Goal: Task Accomplishment & Management: Use online tool/utility

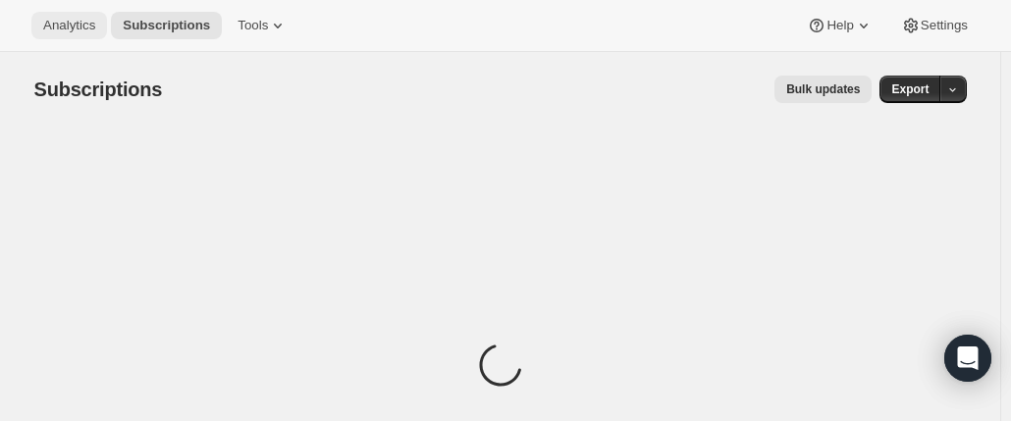
click at [78, 26] on span "Analytics" at bounding box center [69, 26] width 52 height 16
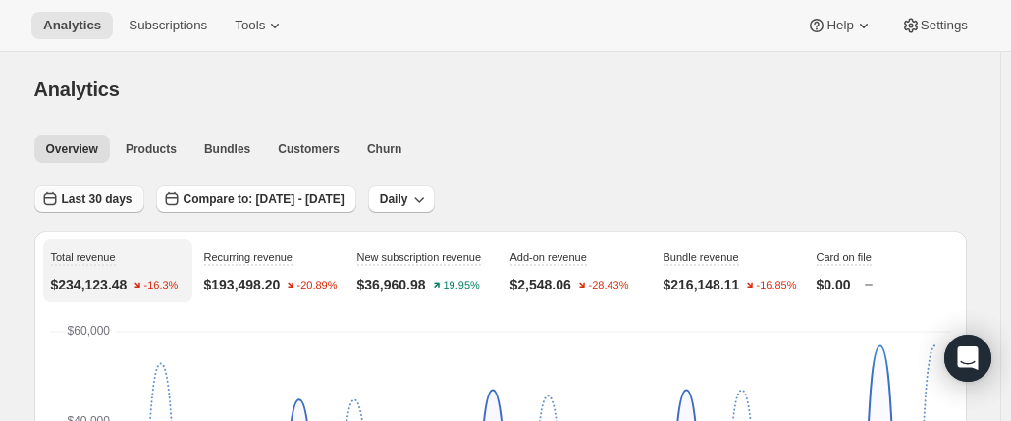
click at [117, 203] on span "Last 30 days" at bounding box center [97, 199] width 71 height 16
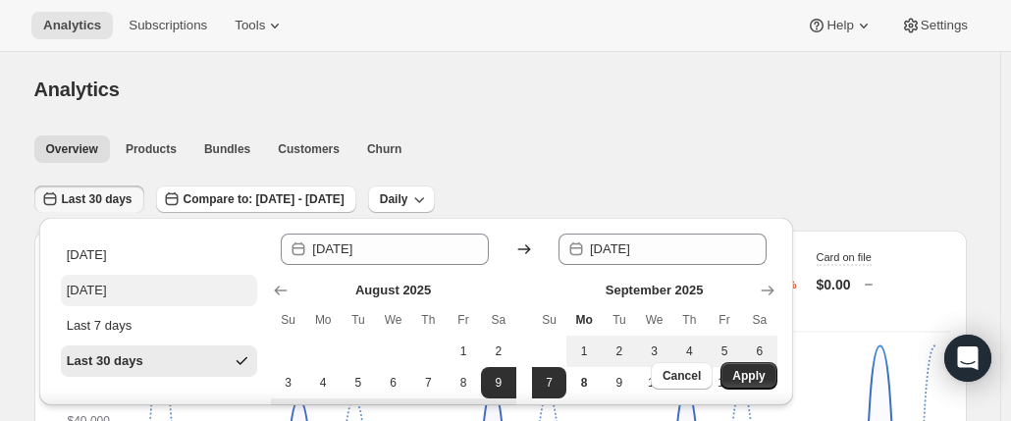
scroll to position [275, 0]
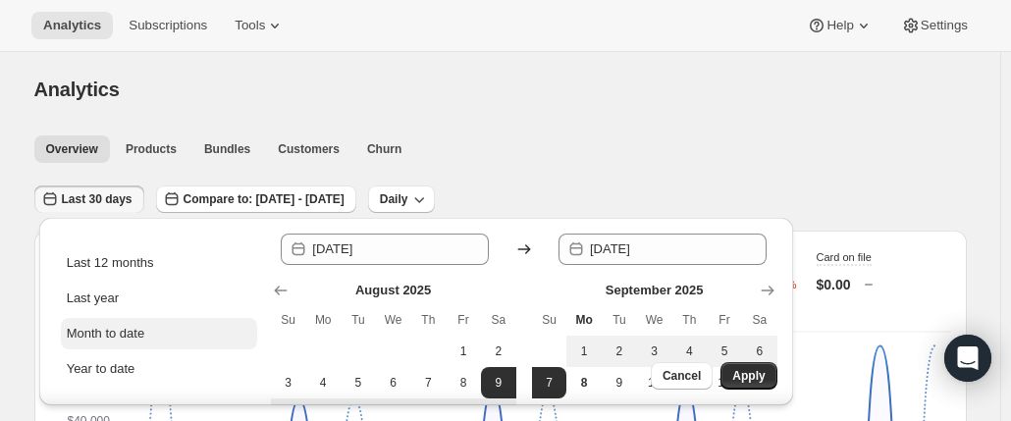
click at [126, 328] on div "Month to date" at bounding box center [106, 334] width 78 height 20
type input "[DATE]"
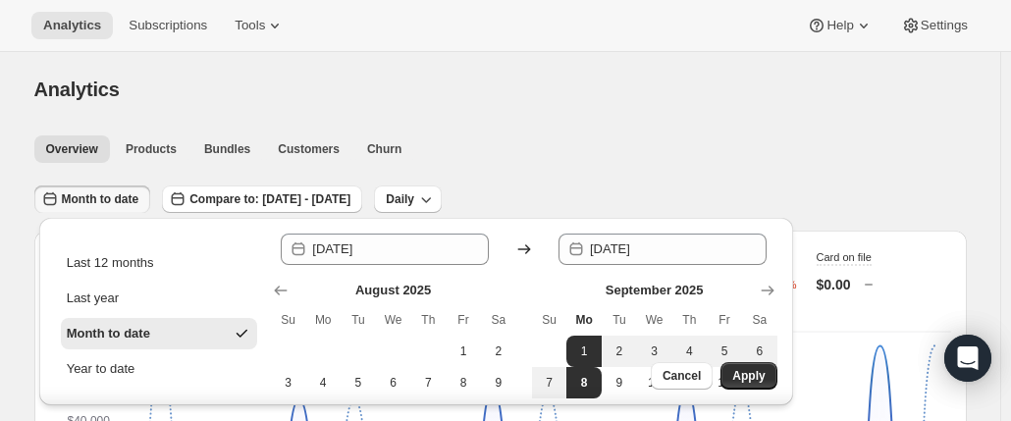
scroll to position [0, 0]
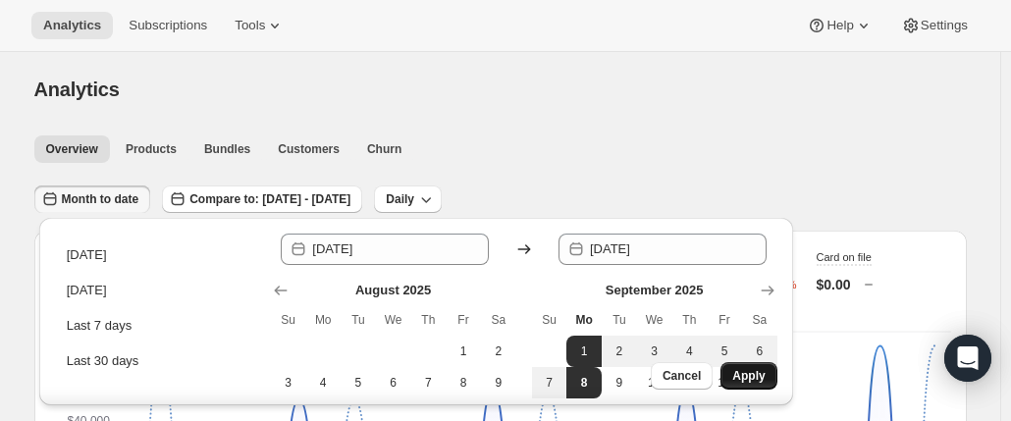
click at [762, 374] on span "Apply" at bounding box center [748, 376] width 32 height 16
